Goal: Task Accomplishment & Management: Manage account settings

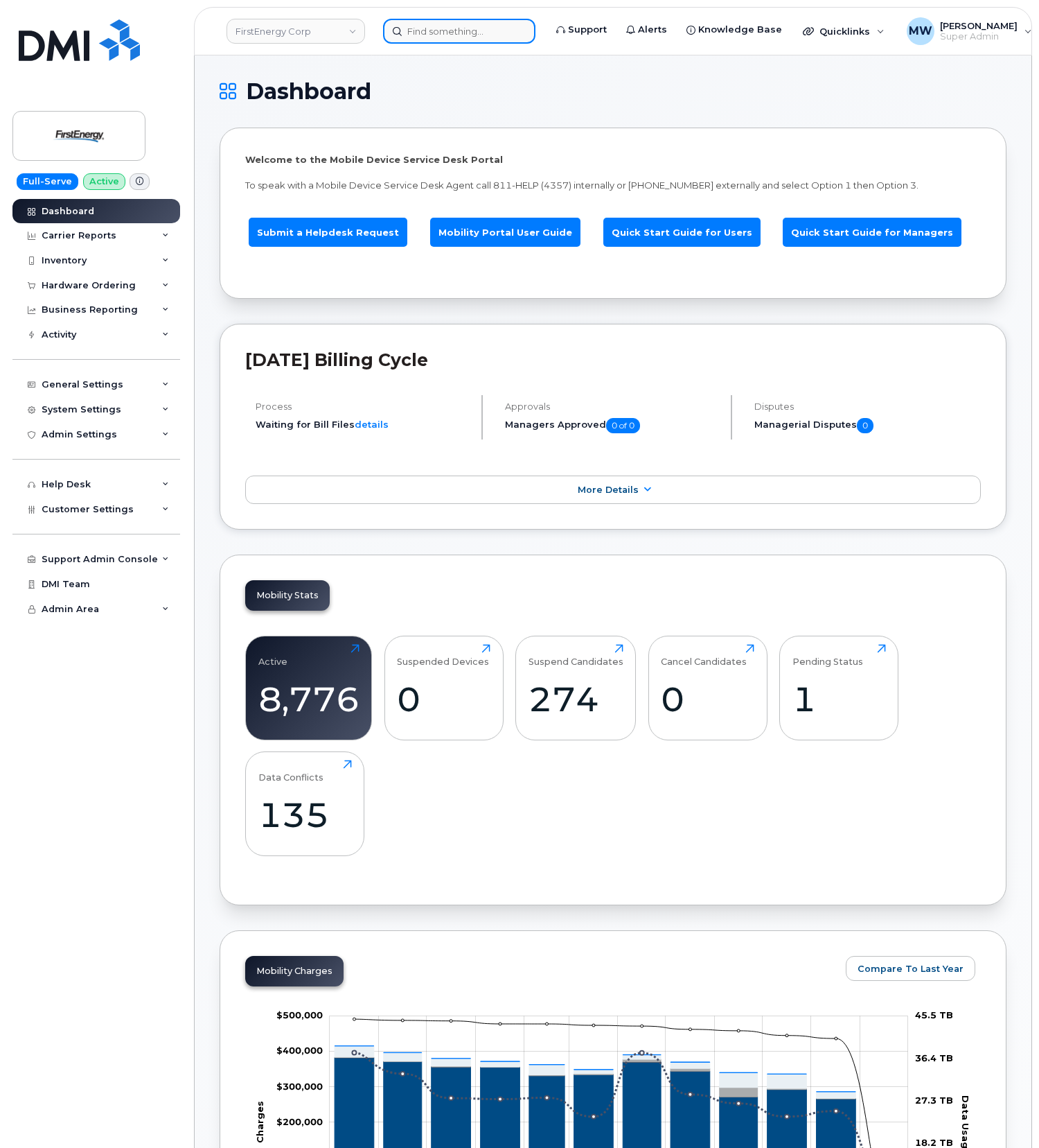
click at [464, 33] on input at bounding box center [459, 31] width 152 height 25
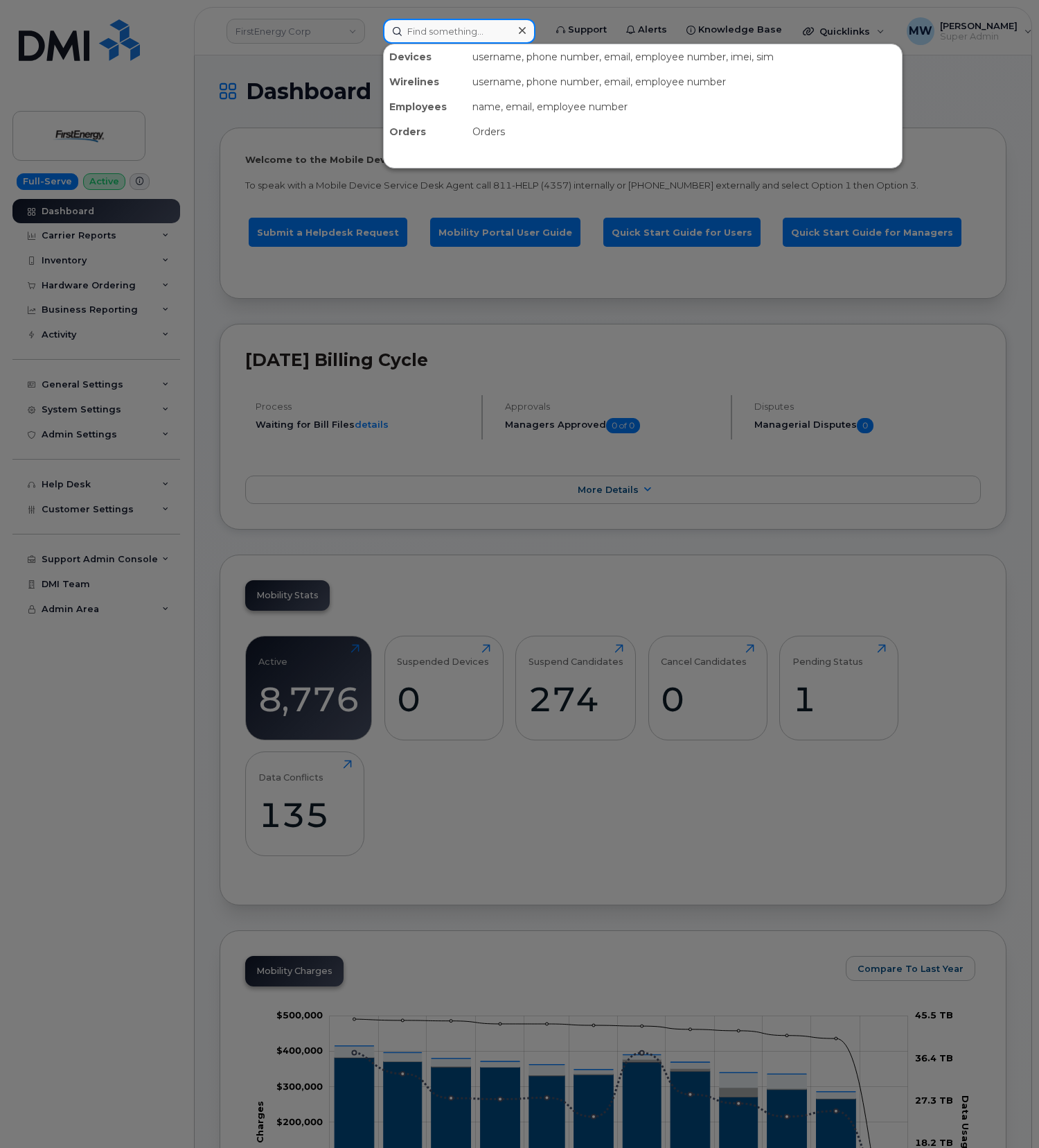
paste input "Order number MB1000501054730 Order date 09/11/2025 POS Order # and Loc Order #:…"
type input "Order number MB1000501054730 Order date 09/11/2025 POS Order # and Loc Order #:…"
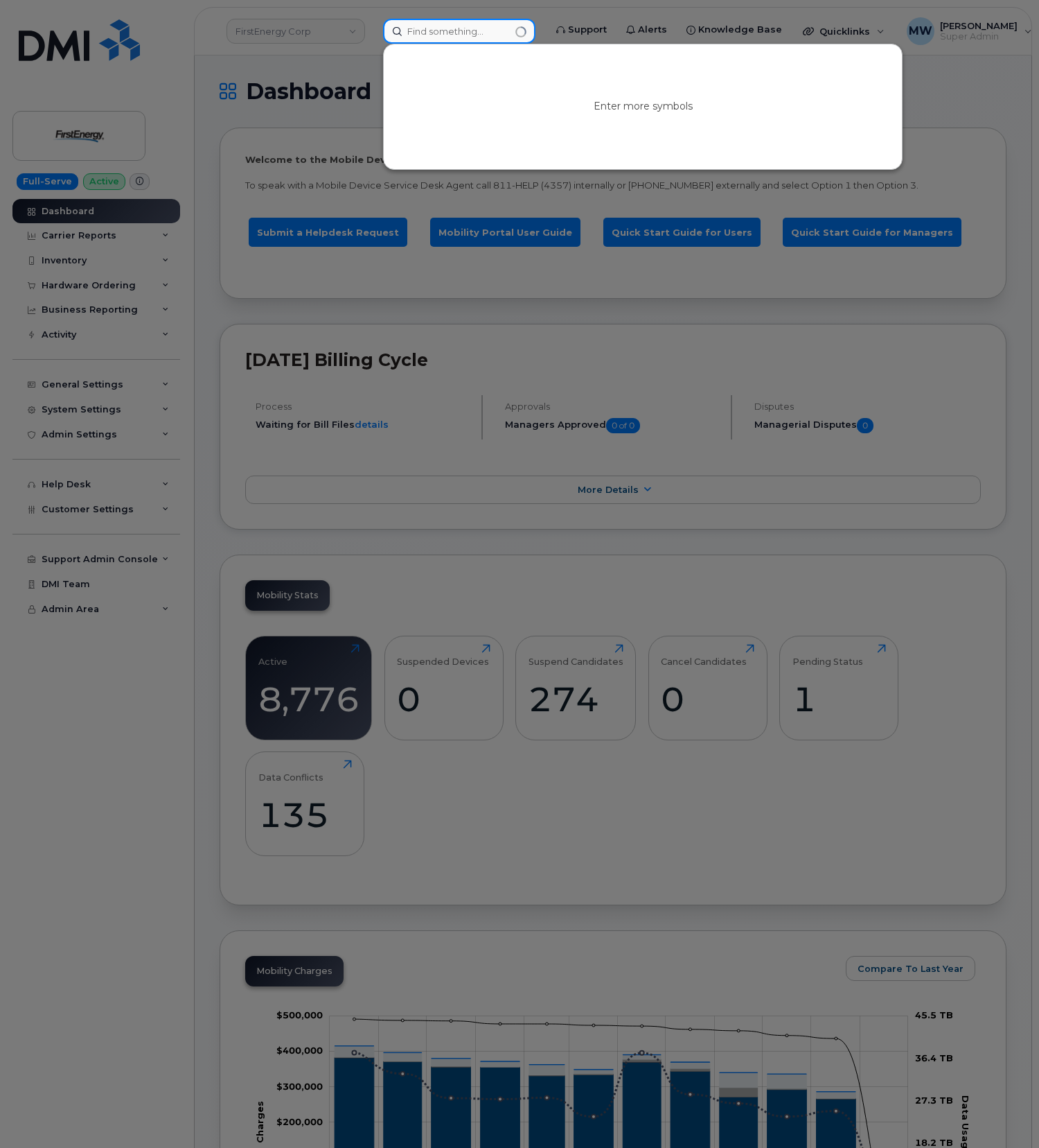
click at [432, 24] on input at bounding box center [459, 31] width 152 height 25
paste input "(864) 790-0880"
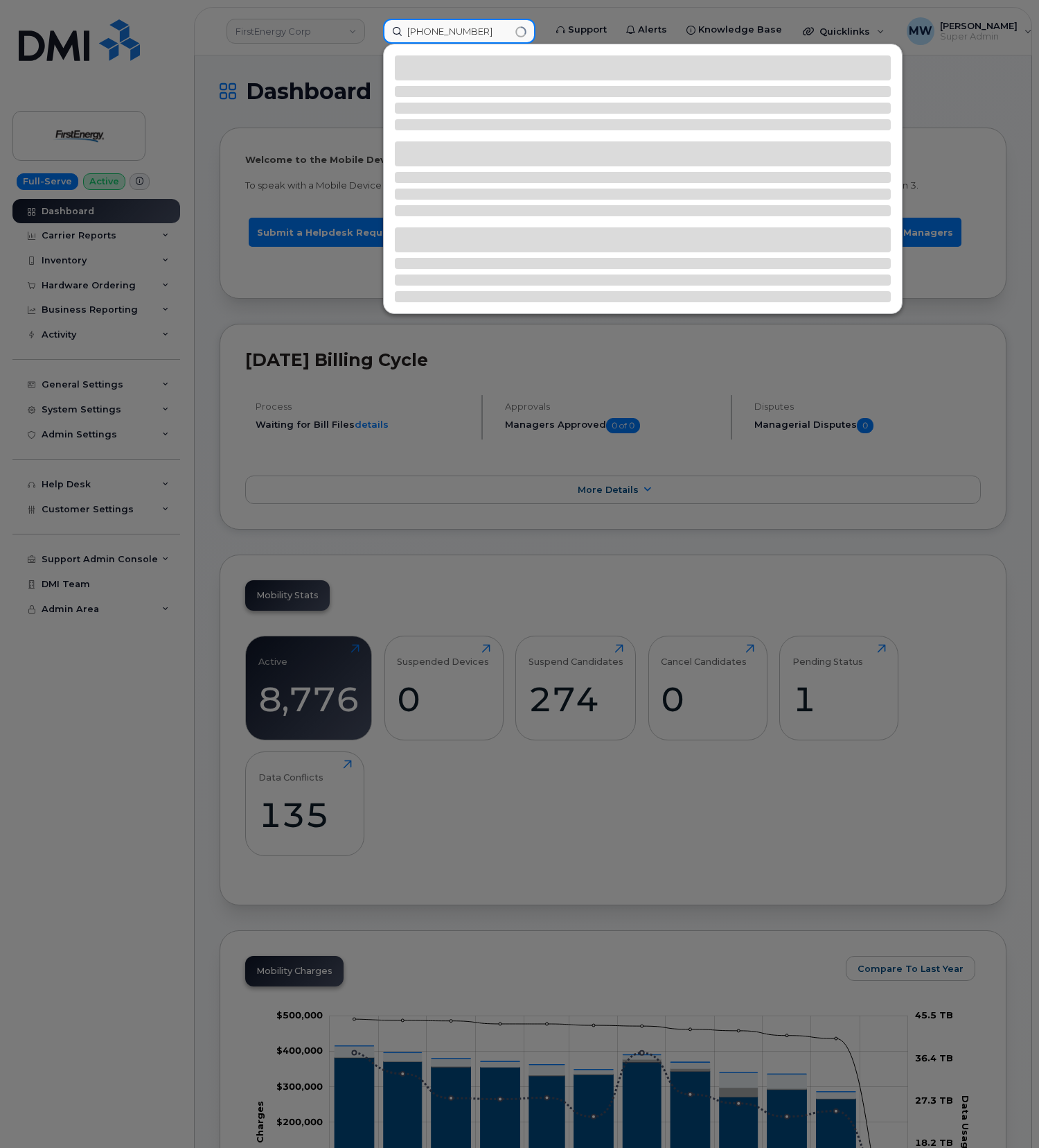
type input "(864) 790-0880"
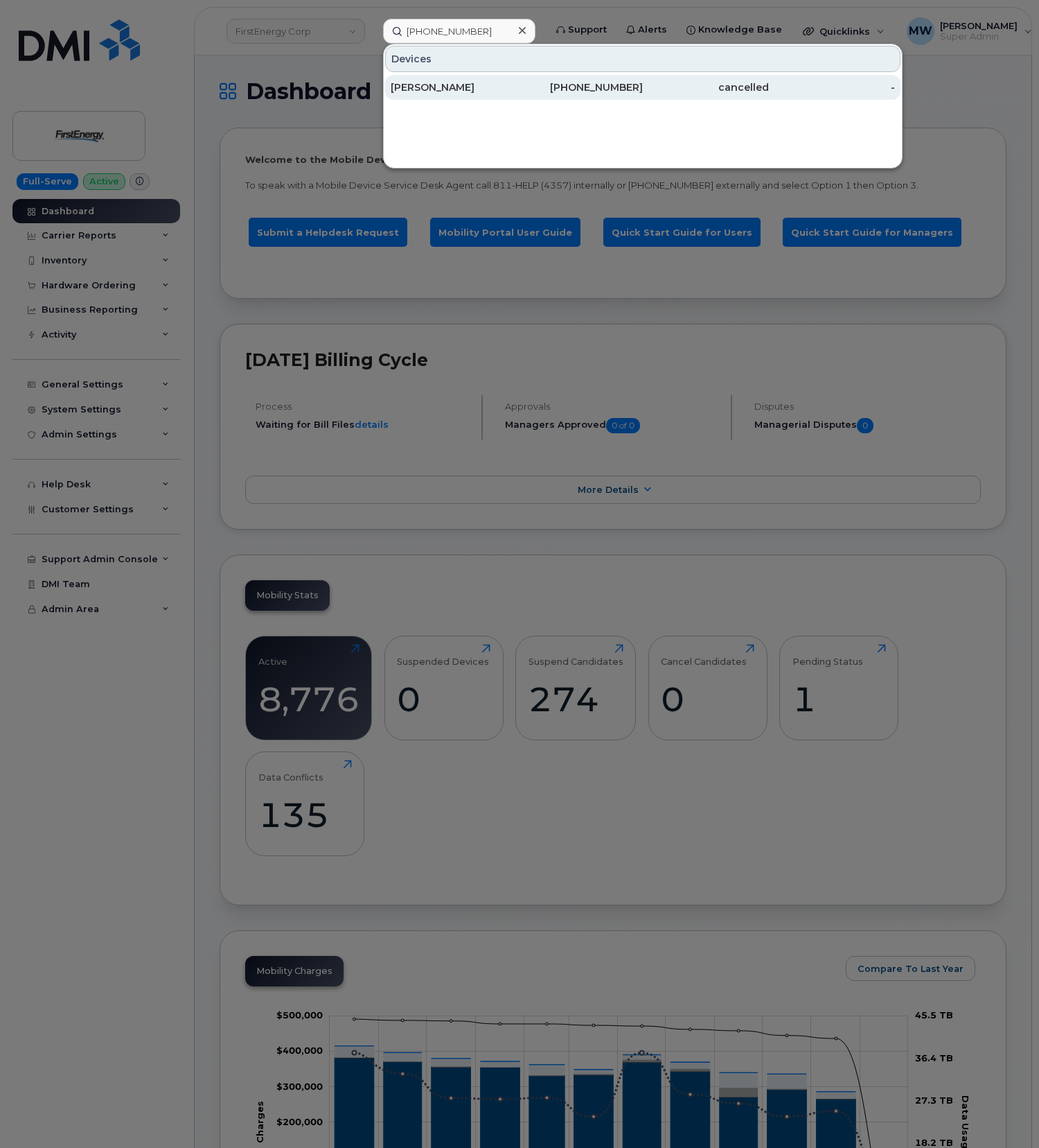
click at [650, 97] on div "cancelled" at bounding box center [706, 87] width 126 height 25
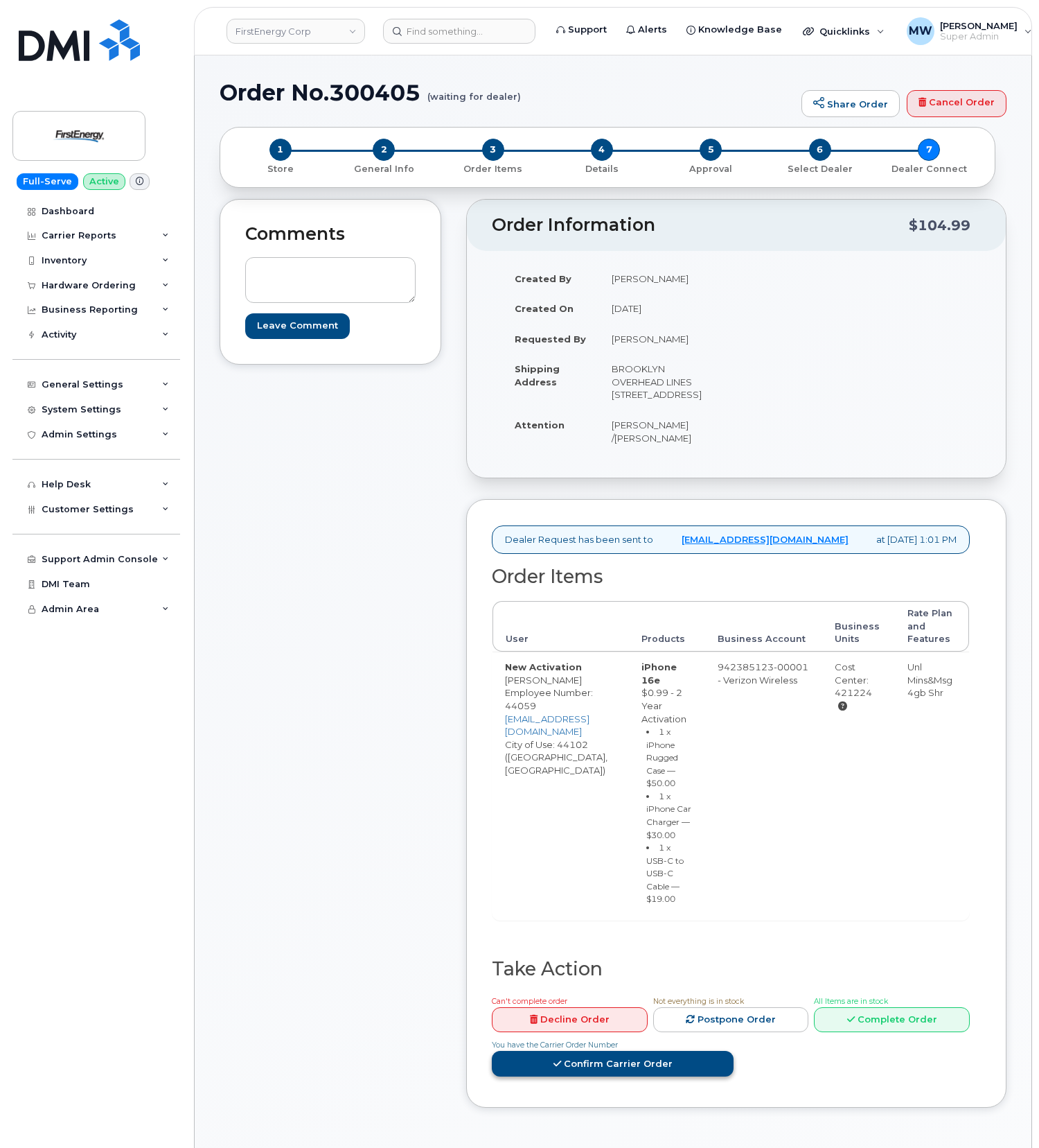
click at [567, 1077] on link "Confirm Carrier Order" at bounding box center [613, 1063] width 242 height 25
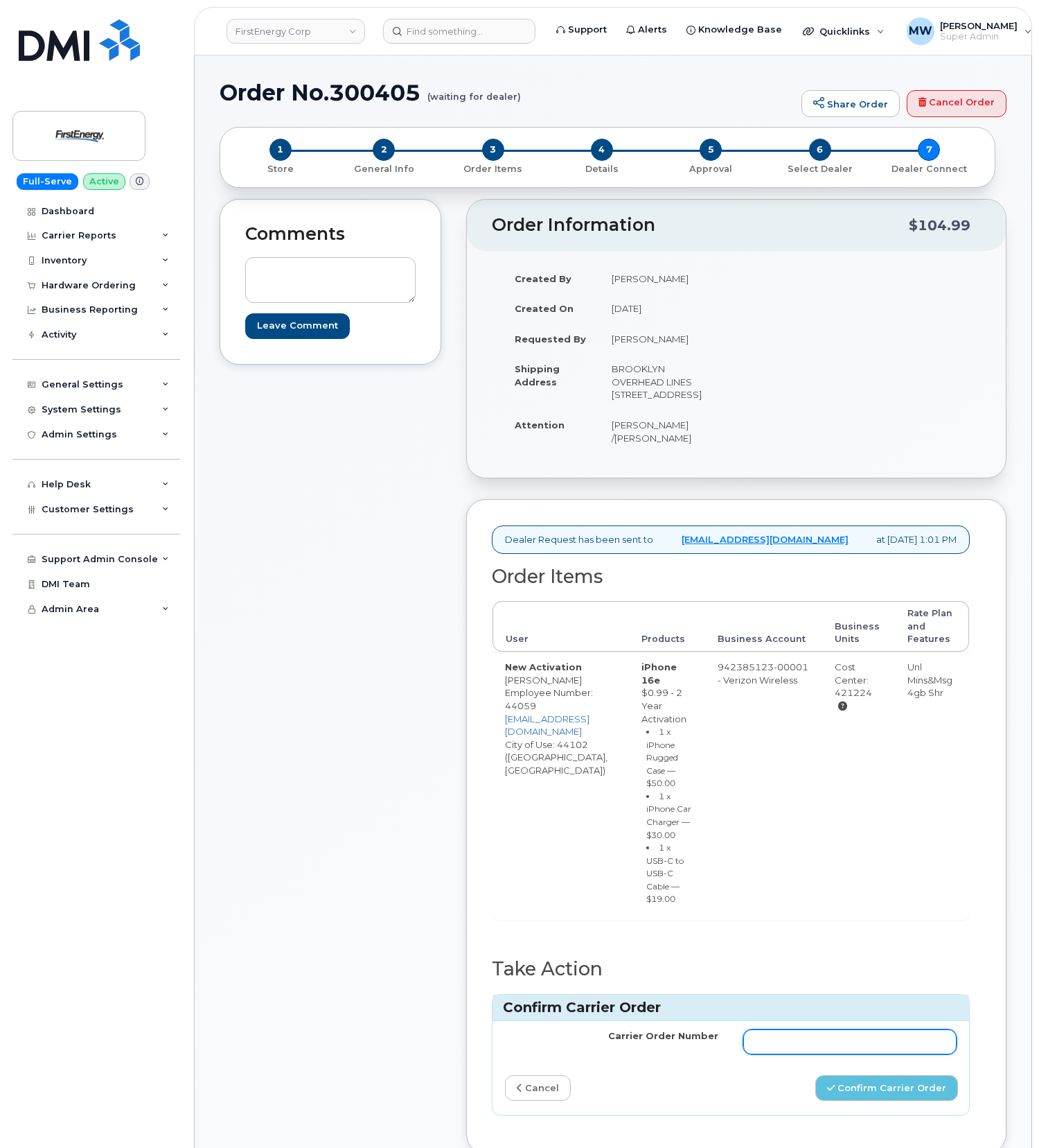
click at [763, 1054] on input "Carrier Order Number" at bounding box center [850, 1041] width 213 height 25
paste input "MB1000501073599"
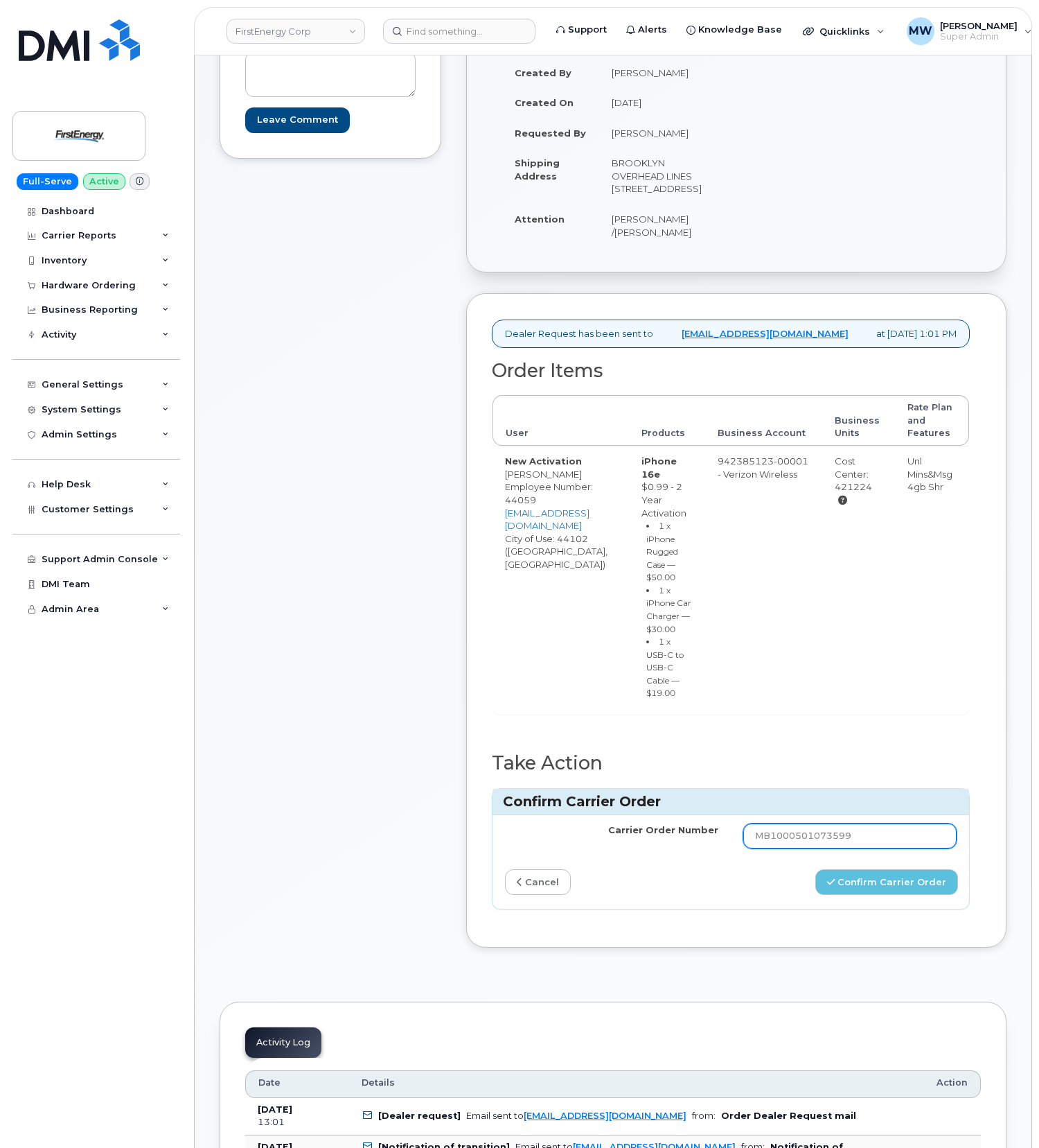
scroll to position [277, 0]
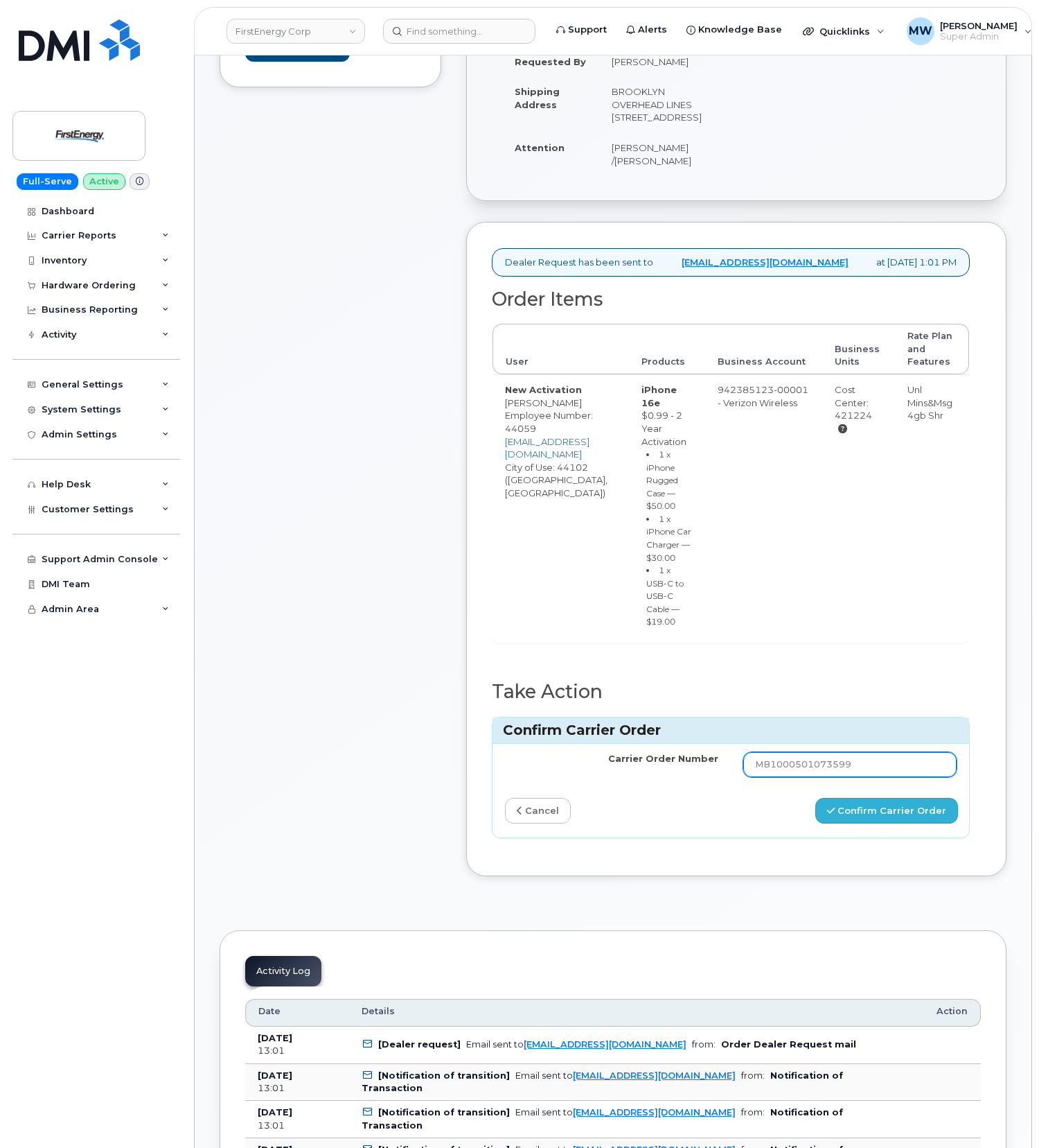
type input "MB1000501073599"
click at [881, 823] on button "Confirm Carrier Order" at bounding box center [887, 811] width 143 height 25
